Goal: Check status: Check status

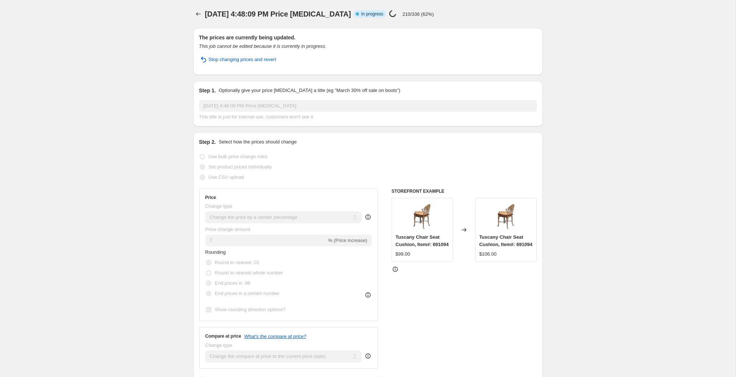
select select "percentage"
select select "collection"
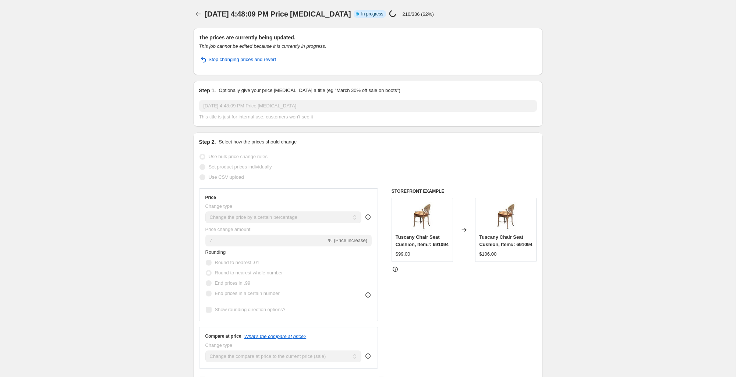
select select "collection"
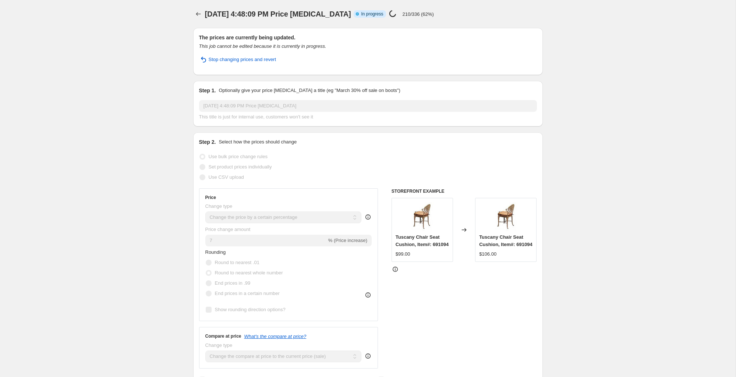
select select "collection"
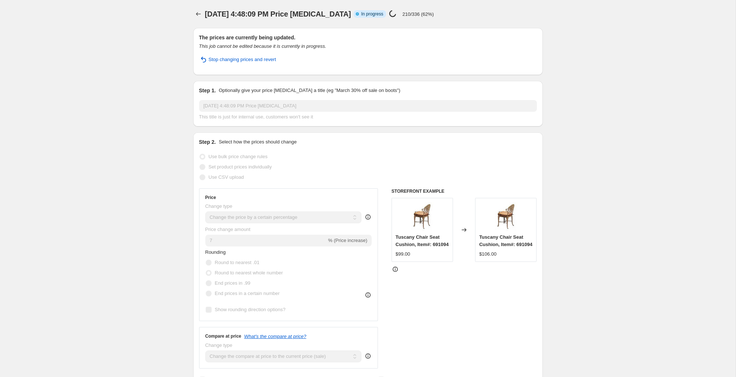
select select "collection"
click at [430, 16] on p "210/336 (62%)" at bounding box center [417, 14] width 31 height 6
click at [443, 15] on div "[DATE] 4:48:09 PM Price [MEDICAL_DATA] Info Partially complete In progress Pric…" at bounding box center [345, 14] width 280 height 10
click at [197, 13] on icon "Price change jobs" at bounding box center [198, 14] width 5 height 4
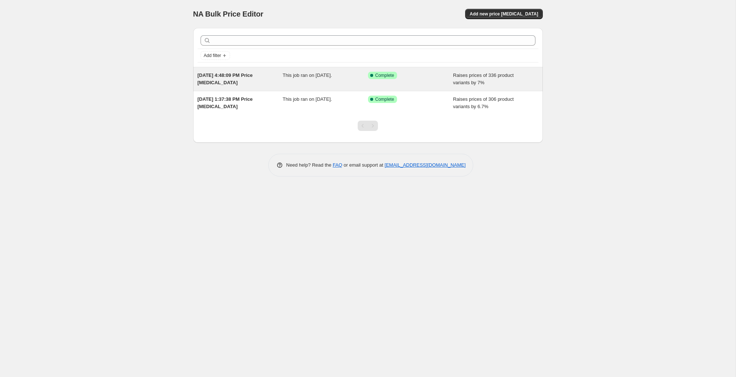
click at [316, 77] on span "This job ran on [DATE]." at bounding box center [307, 75] width 49 height 6
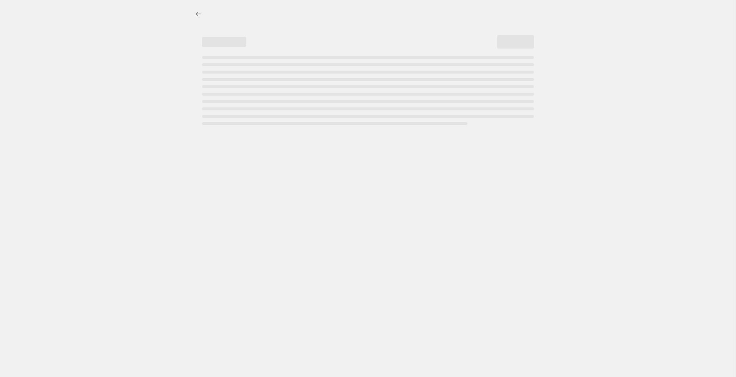
select select "percentage"
select select "collection"
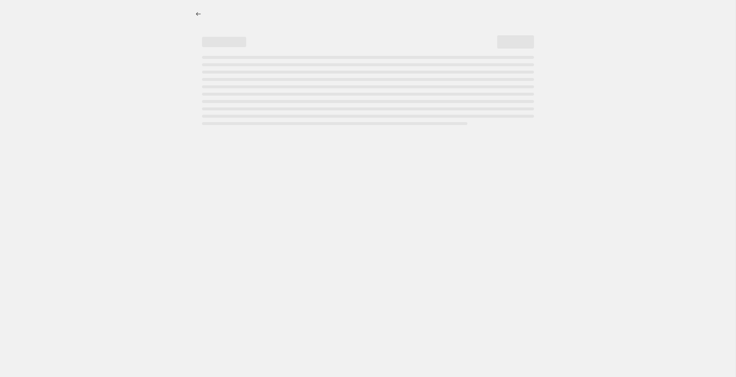
select select "collection"
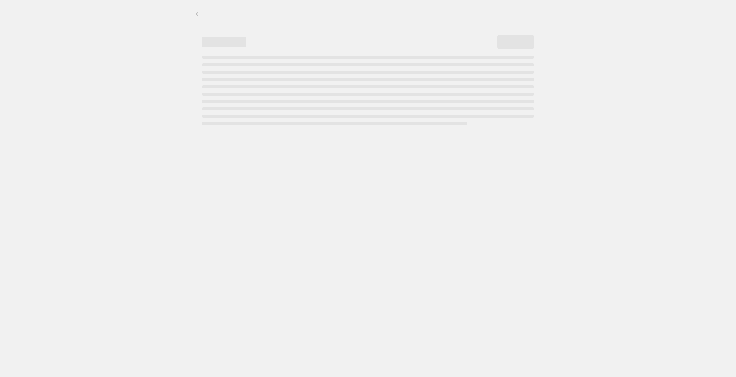
select select "collection"
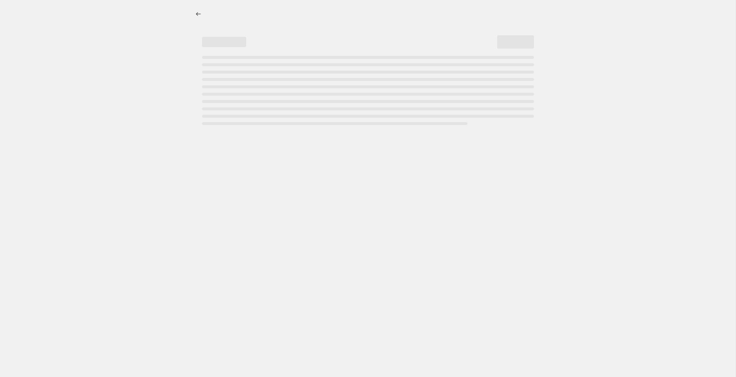
select select "collection"
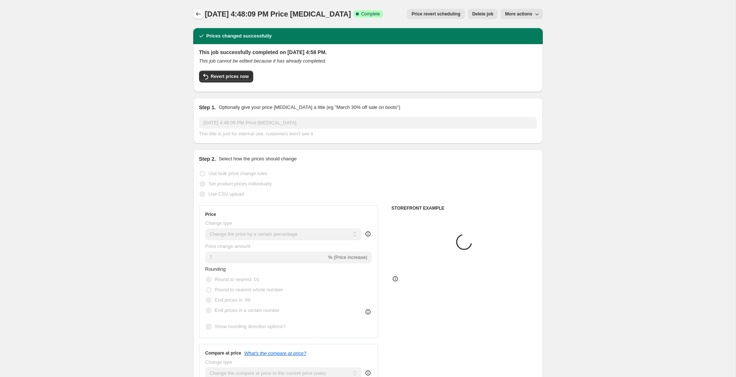
click at [199, 16] on icon "Price change jobs" at bounding box center [198, 13] width 7 height 7
